Goal: Transaction & Acquisition: Purchase product/service

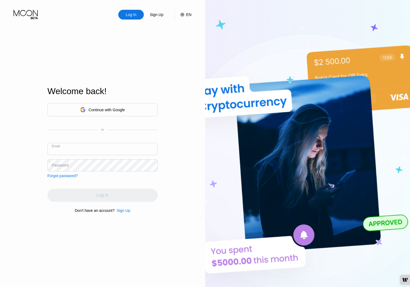
click at [120, 111] on div "Continue with Google" at bounding box center [106, 110] width 36 height 4
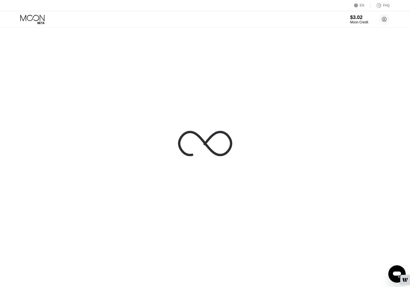
click at [362, 20] on div "Moon Credit" at bounding box center [359, 22] width 18 height 4
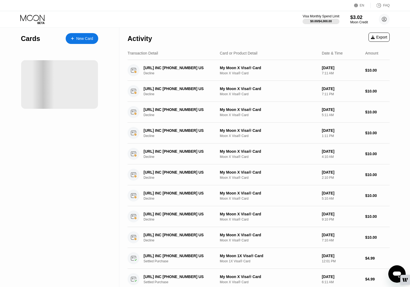
click at [34, 18] on icon at bounding box center [32, 19] width 25 height 9
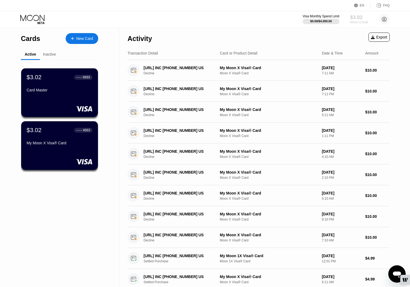
click at [359, 18] on div "$3.02" at bounding box center [359, 17] width 18 height 6
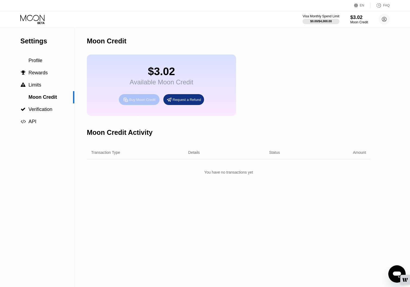
click at [155, 102] on div "Buy Moon Credit" at bounding box center [142, 99] width 26 height 5
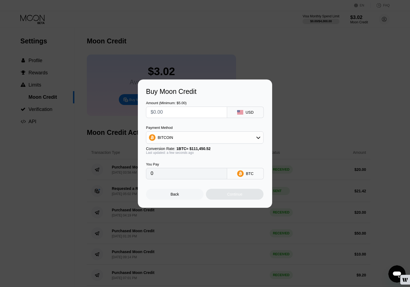
click at [189, 111] on input "text" at bounding box center [187, 112] width 72 height 11
type input "$1"
type input "0.00000898"
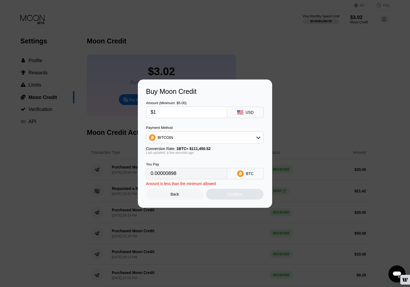
type input "$10"
type input "0.00008973"
click at [175, 115] on input "$10" at bounding box center [187, 112] width 72 height 11
type input "$1"
type input "0.00000898"
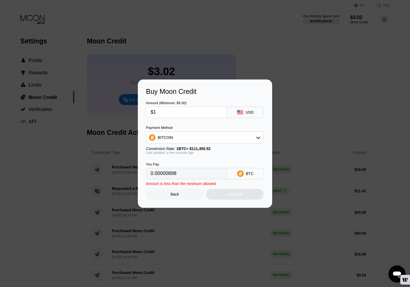
type input "$12"
type input "0.00010768"
click at [230, 194] on div "Continue" at bounding box center [234, 194] width 15 height 4
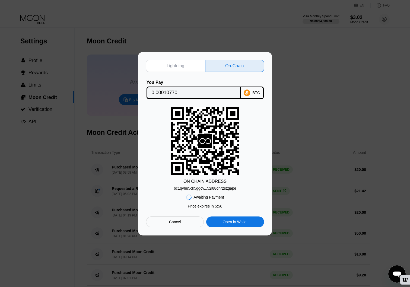
click at [219, 187] on div "bc1qvhu5ck5ggcv...52l88dhr2szgape" at bounding box center [205, 188] width 62 height 4
click at [175, 90] on input "0.00010770" at bounding box center [194, 92] width 84 height 11
